Goal: Task Accomplishment & Management: Manage account settings

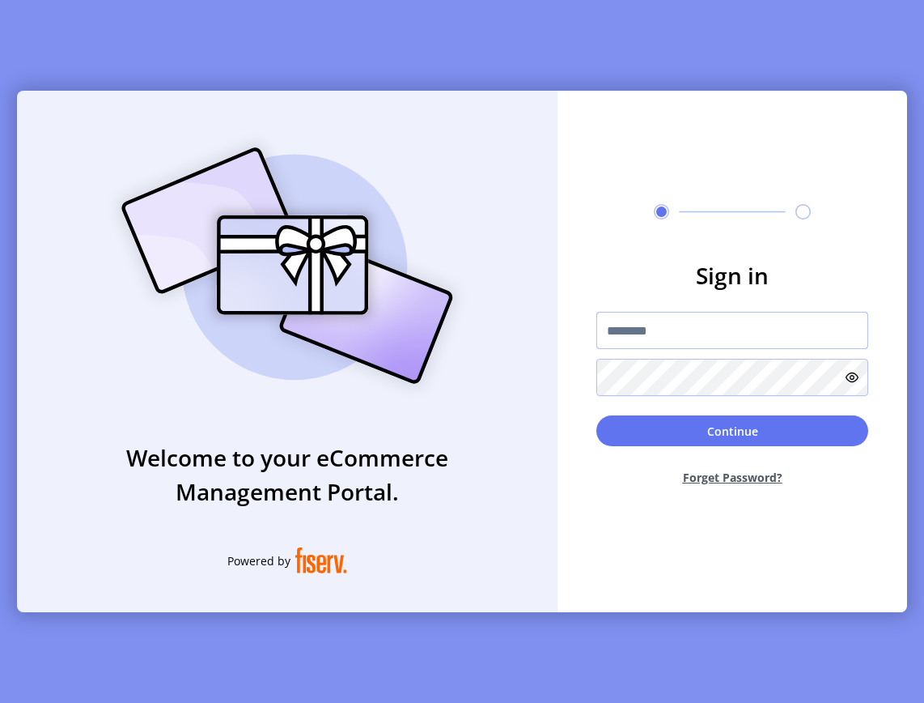
click at [771, 346] on input "text" at bounding box center [733, 330] width 272 height 37
click at [618, 337] on input "text" at bounding box center [733, 330] width 272 height 37
click at [693, 320] on input "text" at bounding box center [733, 330] width 272 height 37
type input "**********"
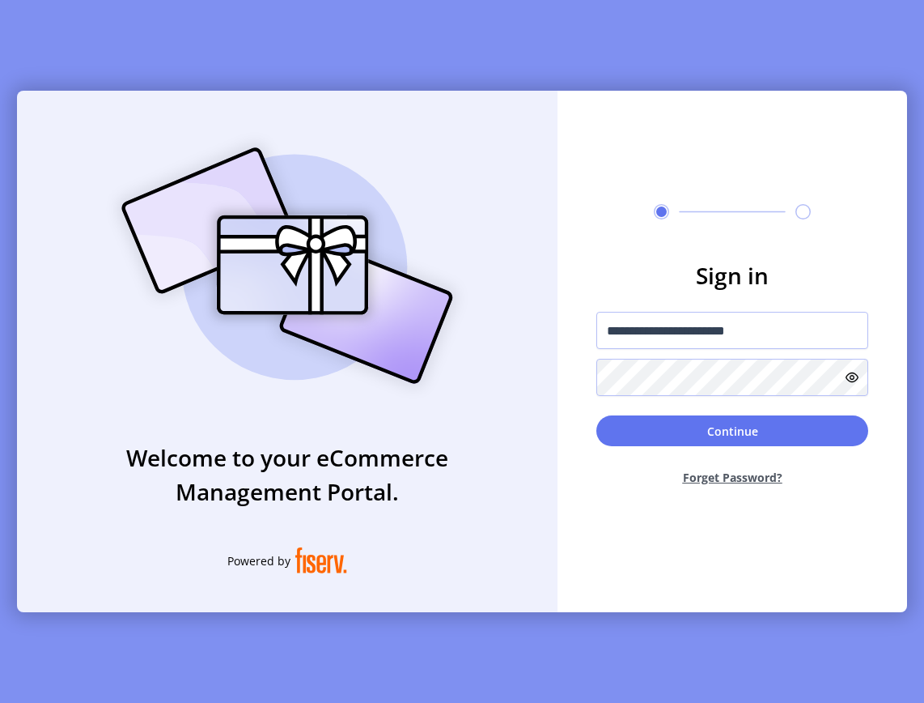
click at [745, 476] on button "Forget Password?" at bounding box center [733, 477] width 272 height 43
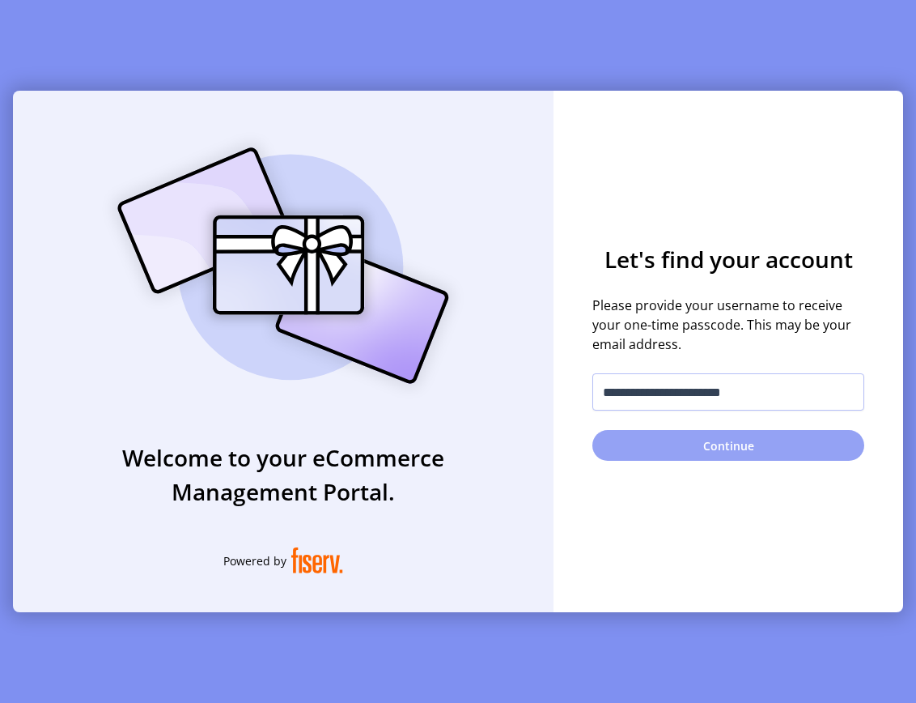
click at [742, 440] on button "Continue" at bounding box center [729, 445] width 272 height 31
